Goal: Task Accomplishment & Management: Manage account settings

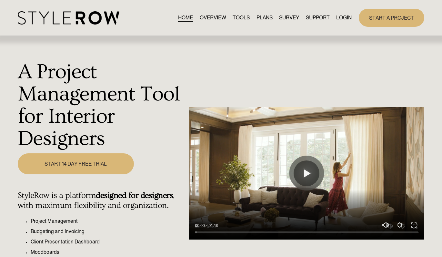
click at [341, 17] on link "LOGIN" at bounding box center [343, 17] width 15 height 9
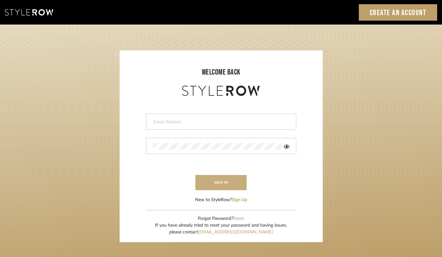
type input "[PERSON_NAME][EMAIL_ADDRESS][DOMAIN_NAME]"
click at [220, 180] on button "sign in" at bounding box center [221, 182] width 52 height 15
